Goal: Task Accomplishment & Management: Manage account settings

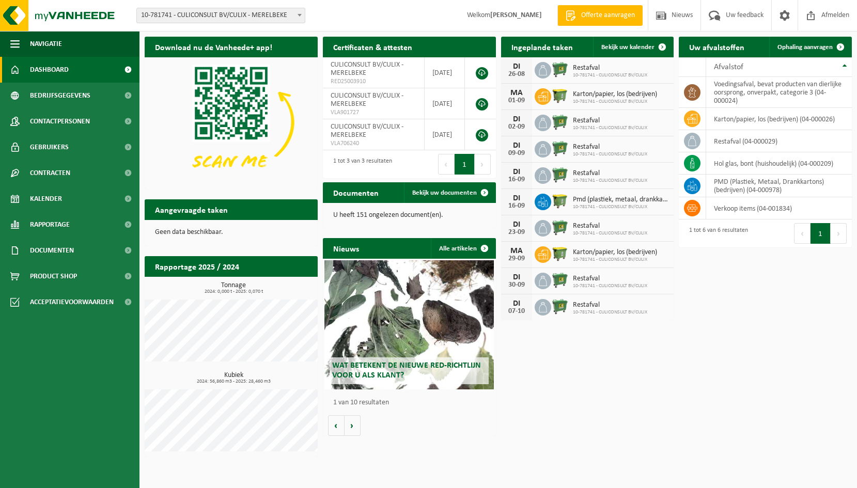
click at [594, 68] on span "Restafval" at bounding box center [610, 68] width 74 height 8
click at [666, 43] on span at bounding box center [662, 47] width 21 height 21
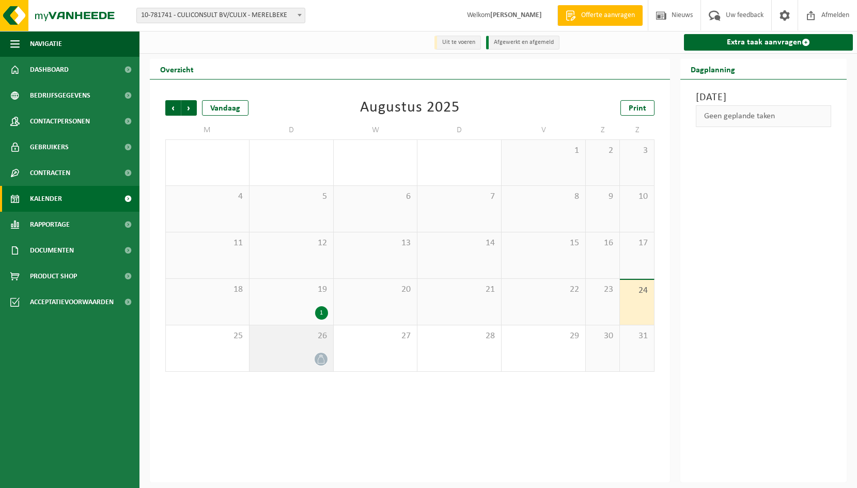
click at [324, 358] on icon at bounding box center [321, 359] width 9 height 9
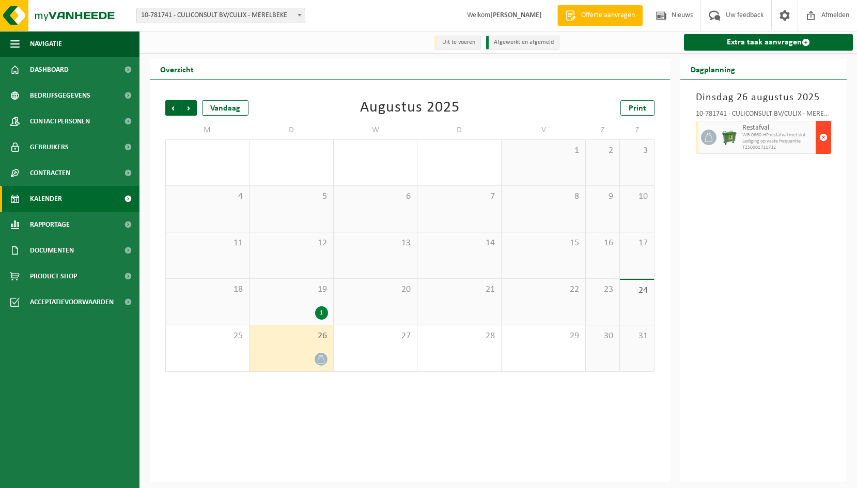
click at [823, 138] on span "button" at bounding box center [823, 137] width 8 height 21
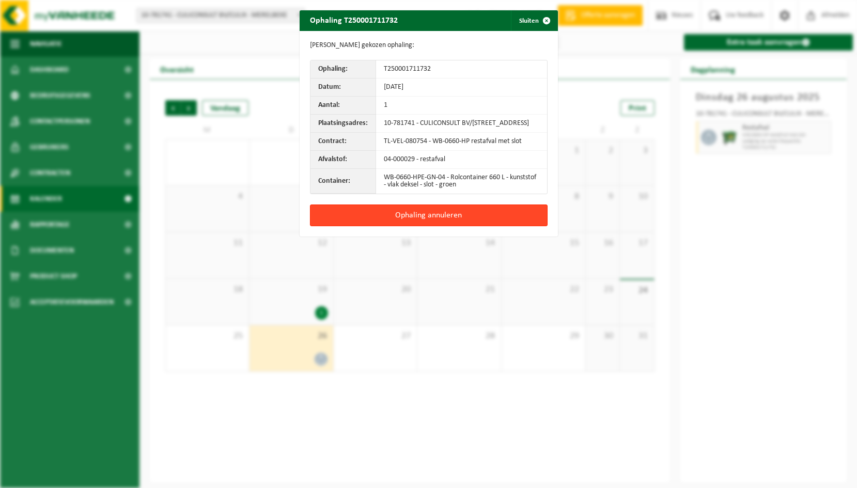
click at [446, 218] on button "Ophaling annuleren" at bounding box center [429, 216] width 238 height 22
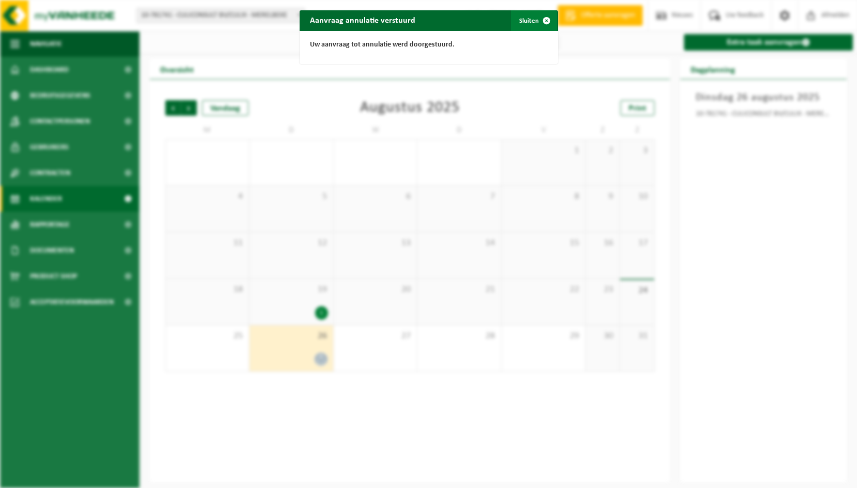
click at [548, 18] on span "button" at bounding box center [546, 20] width 21 height 21
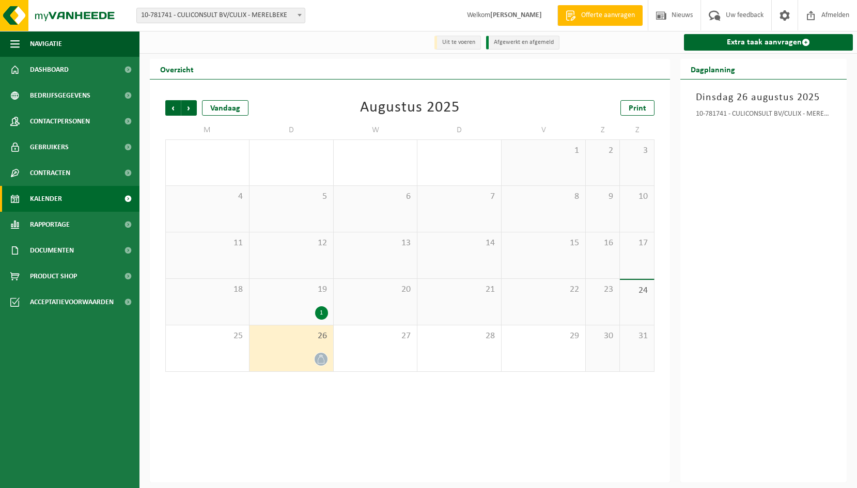
click at [58, 224] on span "Rapportage" at bounding box center [50, 225] width 40 height 26
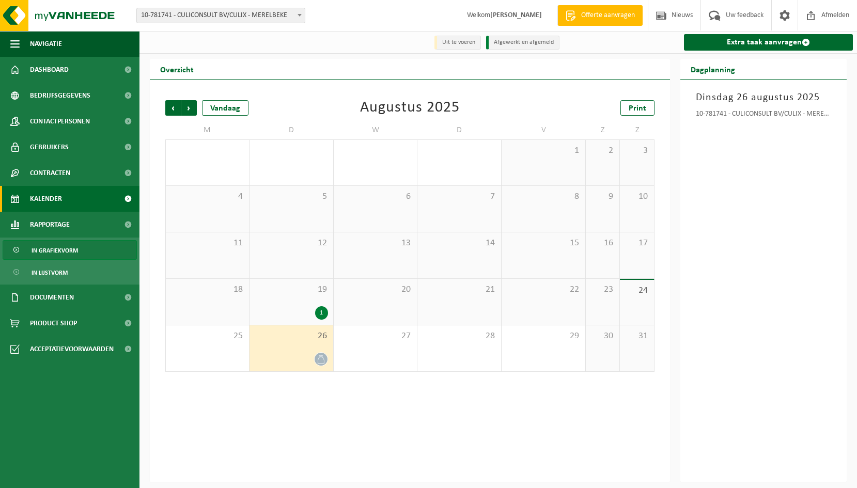
click at [60, 247] on span "In grafiekvorm" at bounding box center [55, 251] width 46 height 20
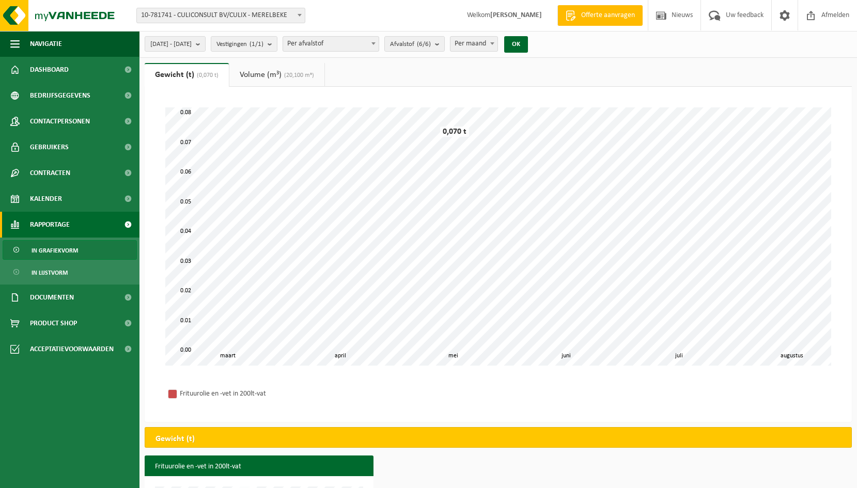
click at [379, 45] on span at bounding box center [373, 43] width 10 height 13
select select "2"
click at [379, 36] on span "Per afvalstroom" at bounding box center [331, 43] width 97 height 15
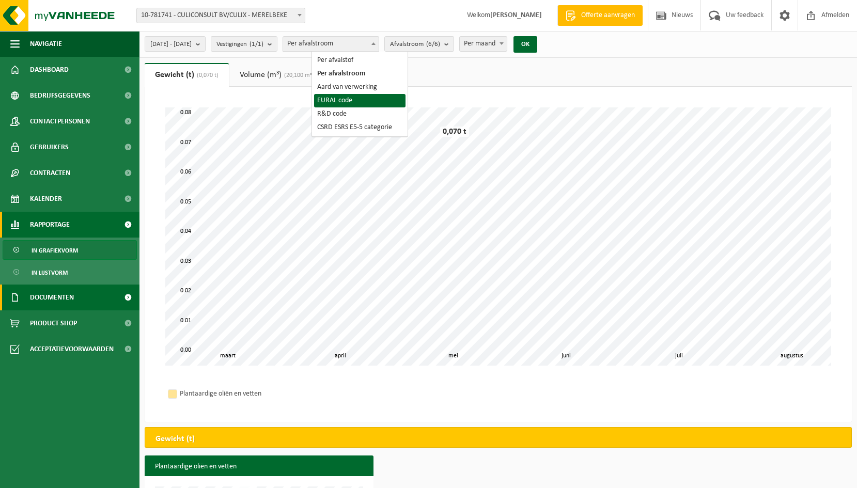
click at [73, 296] on span "Documenten" at bounding box center [52, 298] width 44 height 26
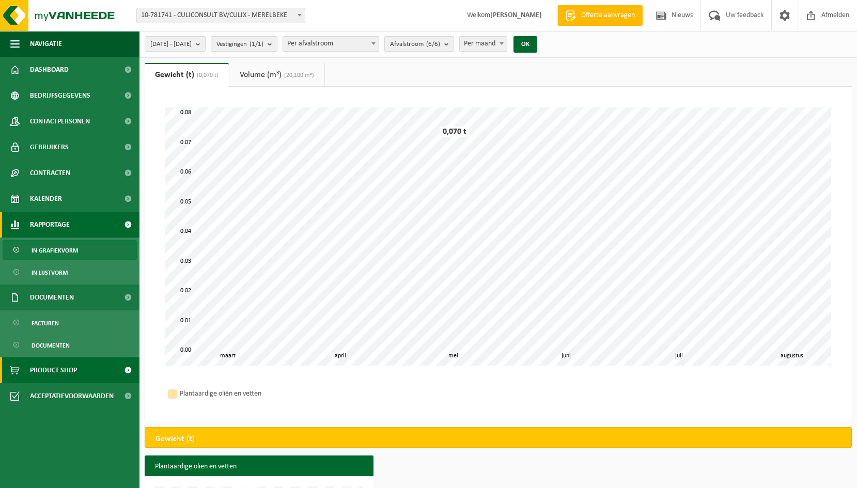
click at [71, 366] on span "Product Shop" at bounding box center [53, 370] width 47 height 26
